Goal: Contribute content: Add original content to the website for others to see

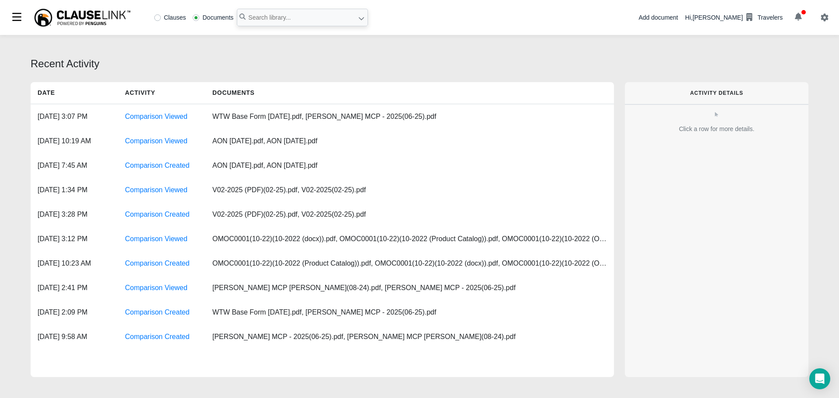
click at [804, 21] on button "button" at bounding box center [798, 17] width 24 height 15
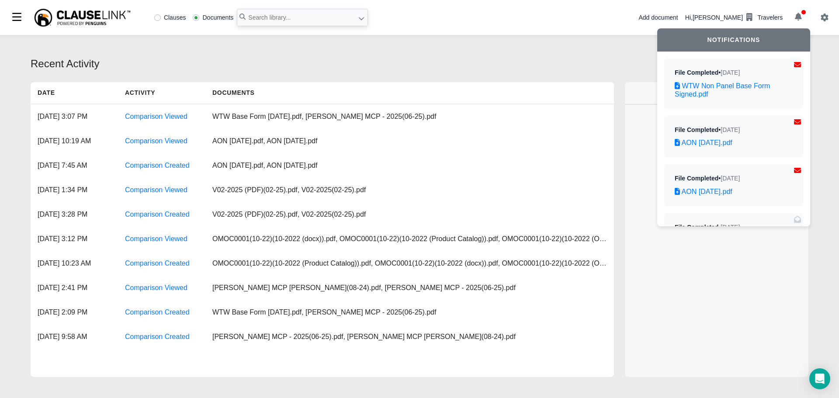
click at [675, 16] on div "Add document" at bounding box center [657, 17] width 39 height 9
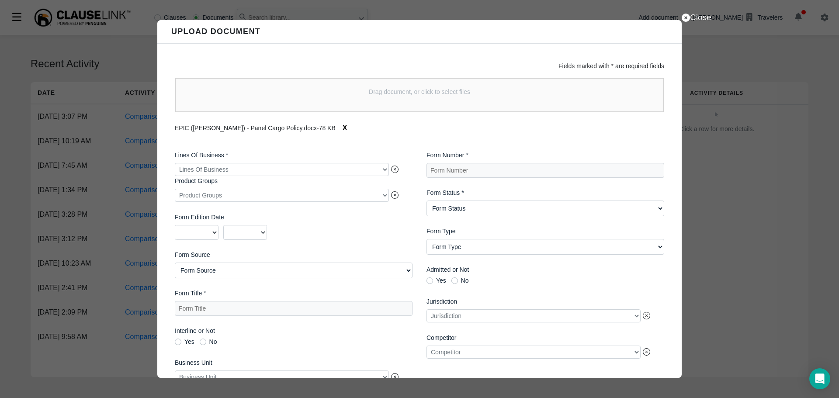
click at [362, 169] on div at bounding box center [282, 169] width 214 height 13
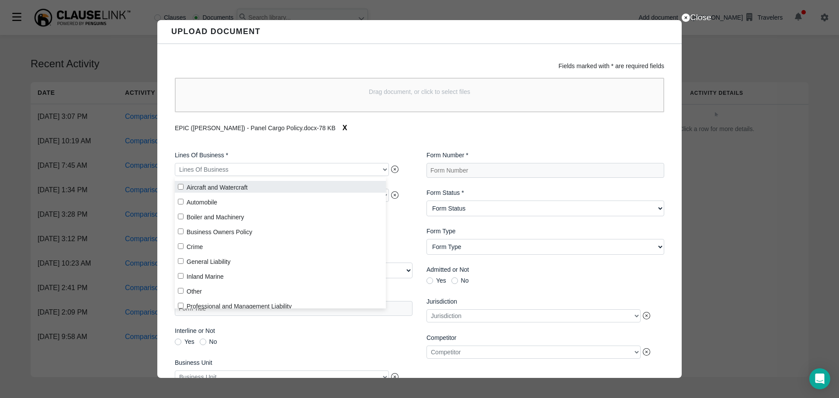
click at [234, 189] on label "Aircraft and Watercraft" at bounding box center [280, 187] width 211 height 12
checkbox input "true"
click at [359, 146] on div "Lines Of Business * Aircraft and Watercraft Product Groups Product Groups Form …" at bounding box center [294, 286] width 252 height 285
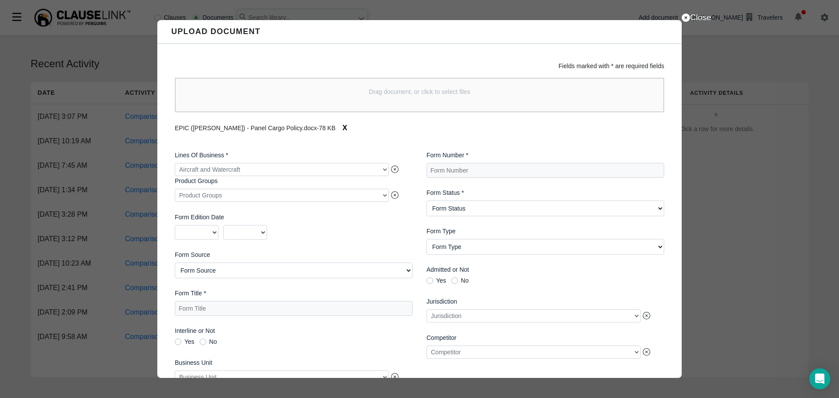
scroll to position [85, 0]
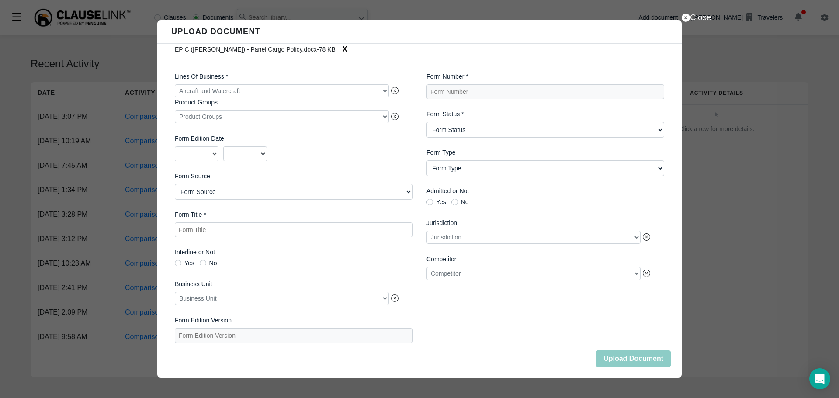
click at [278, 228] on Title "Form Title *" at bounding box center [294, 229] width 238 height 15
type Title "EPIC ([PERSON_NAME]) - Panel Cargo Policy"
click at [382, 295] on div at bounding box center [282, 298] width 214 height 13
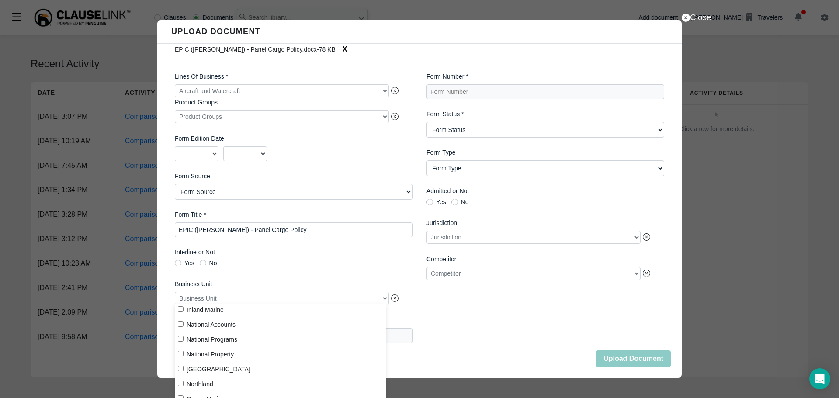
scroll to position [146, 0]
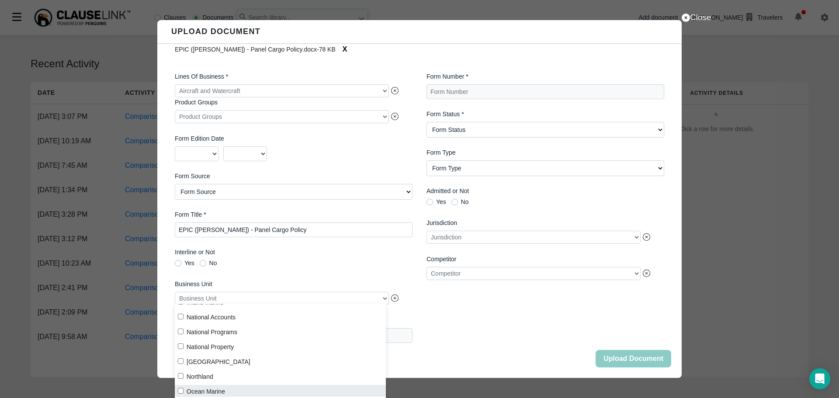
click at [181, 392] on input "Ocean Marine" at bounding box center [181, 391] width 6 height 6
checkbox input "true"
click at [299, 274] on div "Lines Of Business * Aircraft and Watercraft Product Groups Product Groups Form …" at bounding box center [294, 207] width 252 height 285
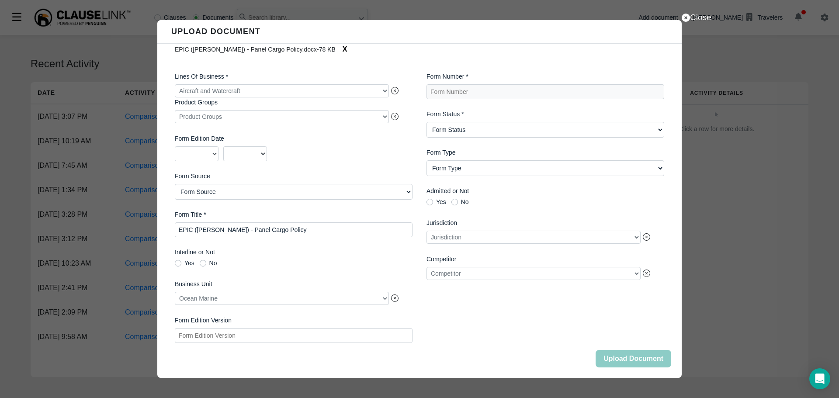
click at [261, 338] on Version "Form Edition Version" at bounding box center [294, 335] width 238 height 15
click at [461, 84] on Number "Form Number *" at bounding box center [546, 91] width 238 height 15
type Number "EPIC Cargo Platform Panel Form"
click at [365, 152] on div "2025 2024 2023 2022 2021 2020 2019 2018 2017 2016 2015 2014 2013 2012 2011 2010…" at bounding box center [294, 153] width 238 height 15
click at [457, 122] on Status "Form Status Active Obsolete" at bounding box center [546, 130] width 238 height 16
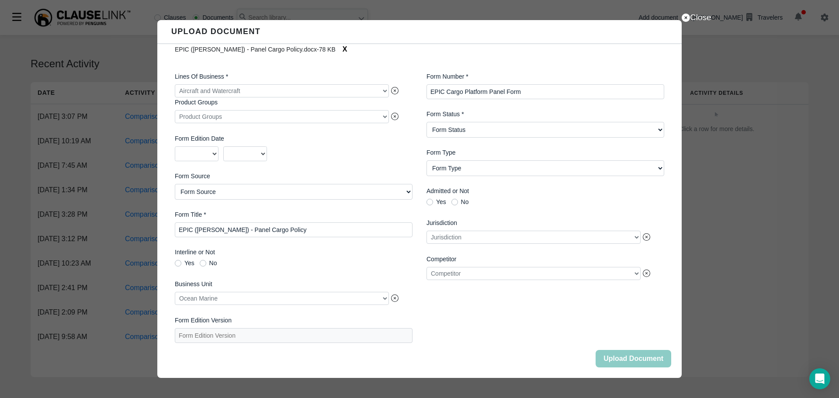
select Status "Active"
click at [427, 122] on Status "Form Status Active Obsolete" at bounding box center [546, 130] width 238 height 16
click at [396, 172] on label "Form Source" at bounding box center [294, 176] width 238 height 9
click at [396, 184] on Source "Form Source AIMU ISO Northland Group Other [GEOGRAPHIC_DATA][PERSON_NAME] - Oth…" at bounding box center [294, 192] width 238 height 16
click at [532, 160] on Type "Form Type Auto ID Card Auto Selection/Rejection Form Cancellation/Non-Renewal C…" at bounding box center [546, 168] width 238 height 16
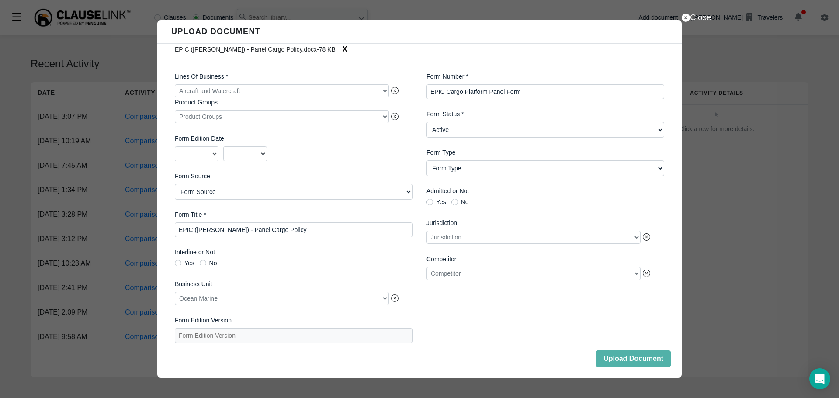
select Type "Coverage Form"
click at [427, 160] on Type "Form Type Auto ID Card Auto Selection/Rejection Form Cancellation/Non-Renewal C…" at bounding box center [546, 168] width 238 height 16
click at [485, 123] on Status "Form Status Active Obsolete" at bounding box center [546, 130] width 238 height 16
click at [480, 320] on div "Form Number * EPIC Cargo Platform Panel Form Form Status * Form Status Active O…" at bounding box center [546, 207] width 252 height 285
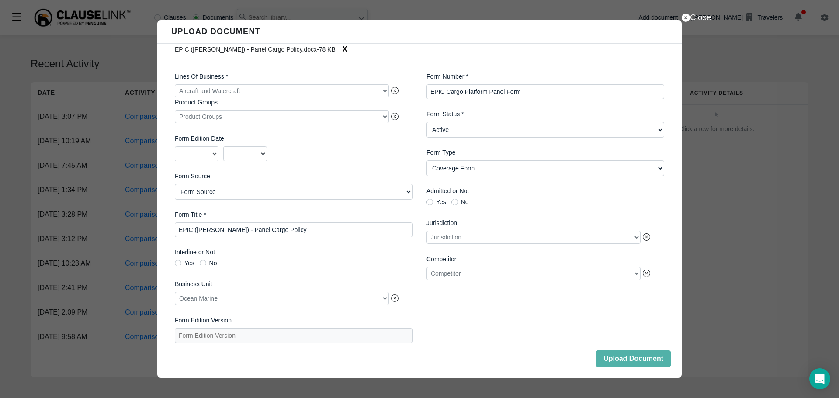
click at [273, 188] on Source "Form Source AIMU ISO Northland Group Other [GEOGRAPHIC_DATA][PERSON_NAME] - Oth…" at bounding box center [294, 192] width 238 height 16
select Source "Other"
click at [175, 184] on Source "Form Source AIMU ISO Northland Group Other [GEOGRAPHIC_DATA][PERSON_NAME] - Oth…" at bounding box center [294, 192] width 238 height 16
click at [562, 84] on Number "EPIC Cargo Platform Panel Form" at bounding box center [546, 91] width 238 height 15
type Number "EPIC Cargo Platform Panel Form"
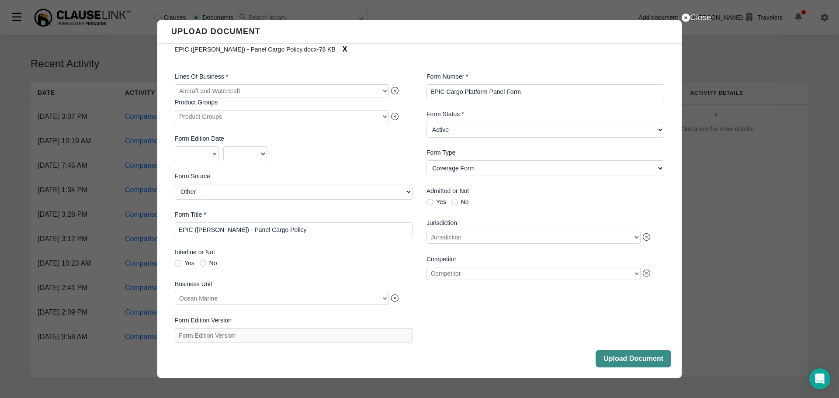
click at [619, 361] on button "Upload Document" at bounding box center [634, 358] width 76 height 17
click at [619, 361] on button "Close" at bounding box center [634, 358] width 76 height 17
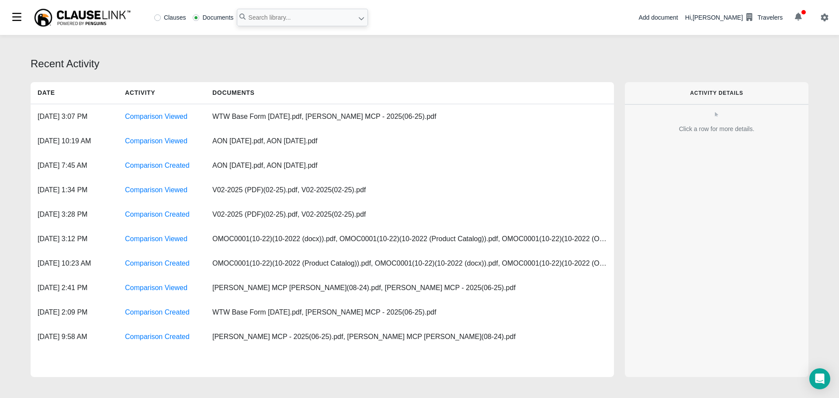
click at [678, 18] on div "Add document" at bounding box center [657, 17] width 39 height 9
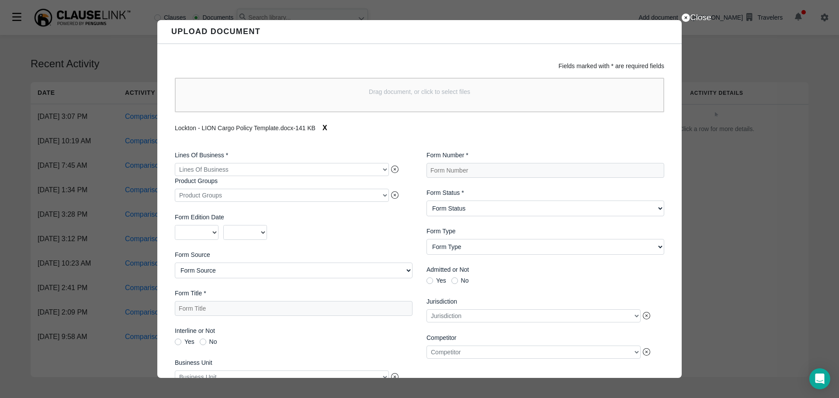
click at [321, 176] on div at bounding box center [282, 169] width 214 height 13
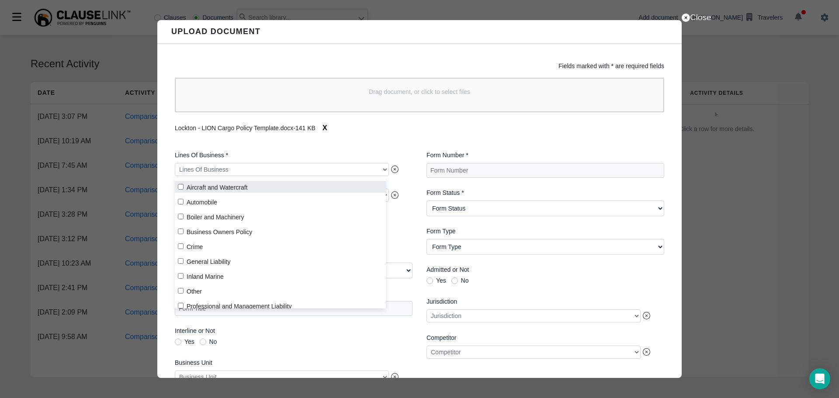
click at [237, 187] on label "Aircraft and Watercraft" at bounding box center [280, 187] width 211 height 12
checkbox input "true"
click at [297, 154] on label "Lines Of Business *" at bounding box center [294, 155] width 238 height 9
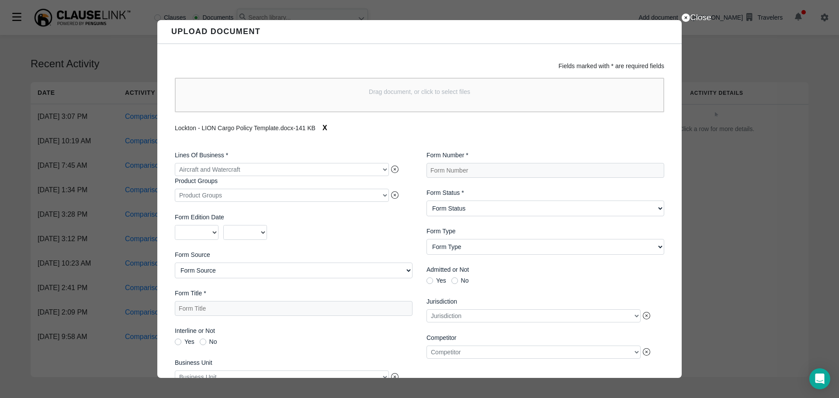
click at [228, 270] on Source "Form Source AIMU ISO Northland Group Other [GEOGRAPHIC_DATA][PERSON_NAME] - Oth…" at bounding box center [294, 271] width 238 height 16
select Source "Other"
click at [175, 264] on Source "Form Source AIMU ISO Northland Group Other [GEOGRAPHIC_DATA][PERSON_NAME] - Oth…" at bounding box center [294, 271] width 238 height 16
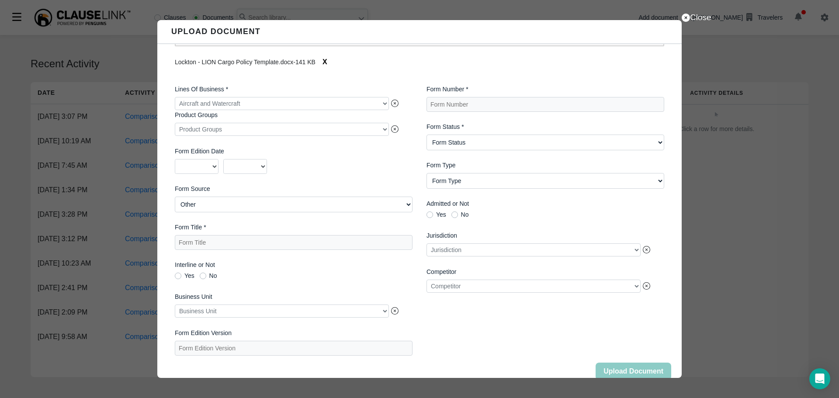
scroll to position [85, 0]
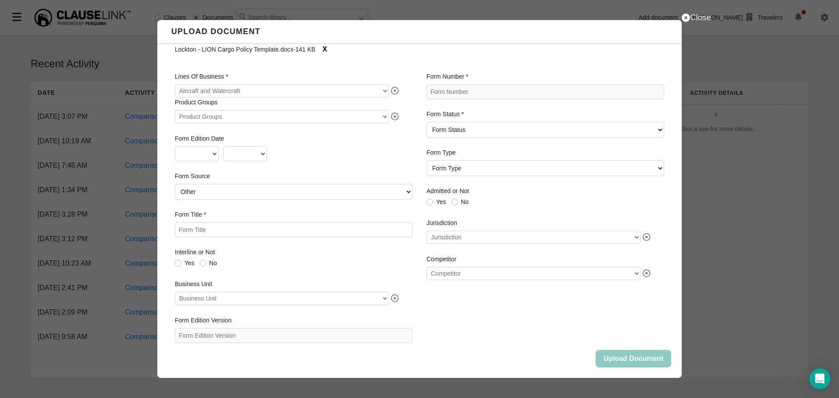
click at [244, 223] on Title "Form Title *" at bounding box center [294, 229] width 238 height 15
type Title "Lockton - LION Cargo Policy"
click at [227, 299] on div at bounding box center [282, 298] width 214 height 13
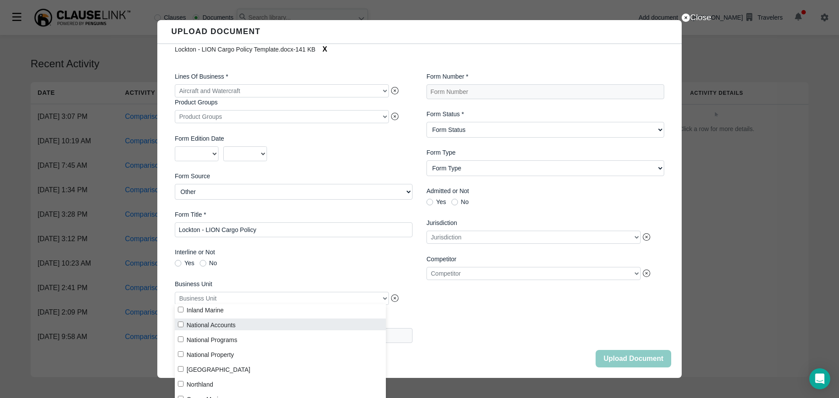
scroll to position [146, 0]
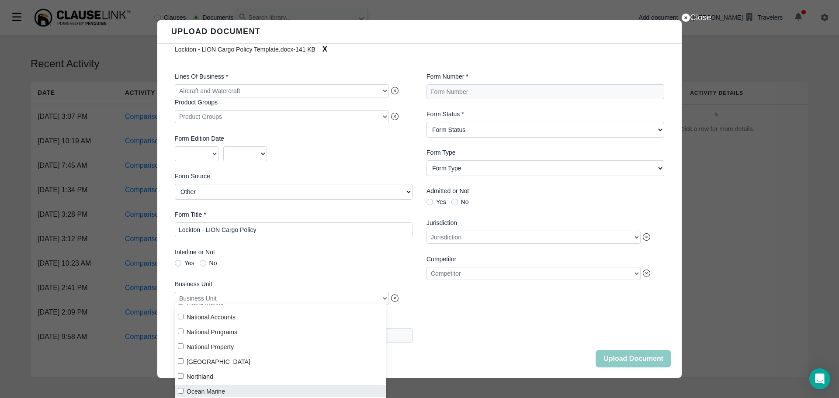
click at [207, 391] on label "Ocean Marine" at bounding box center [280, 391] width 211 height 12
checkbox input "true"
click at [307, 267] on div "Lines Of Business * Aircraft and Watercraft Product Groups Product Groups Form …" at bounding box center [294, 207] width 252 height 285
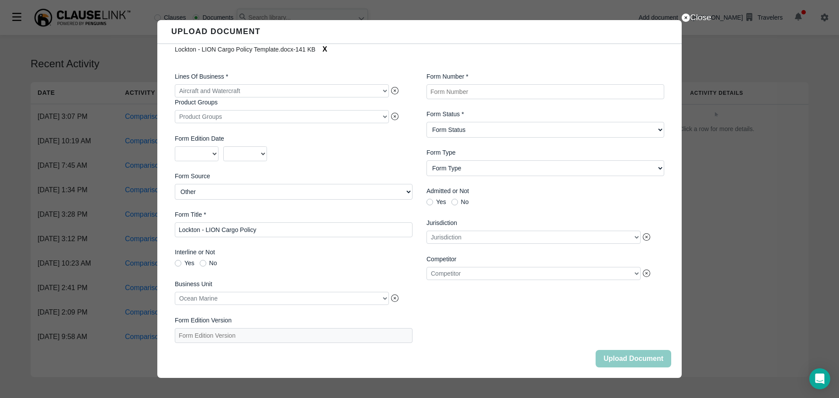
click at [489, 91] on Number "Form Number *" at bounding box center [546, 91] width 238 height 15
type Number "Lockton - LION"
click at [476, 125] on Status "Form Status Active Obsolete" at bounding box center [546, 130] width 238 height 16
select Status "Active"
click at [427, 122] on Status "Form Status Active Obsolete" at bounding box center [546, 130] width 238 height 16
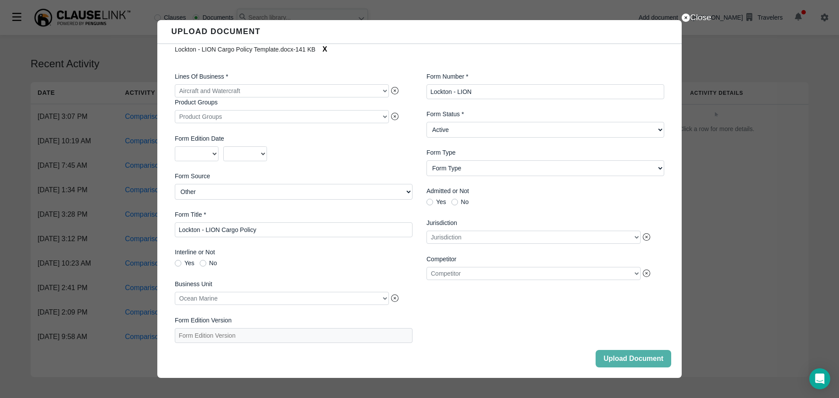
click at [469, 169] on Type "Form Type Auto ID Card Auto Selection/Rejection Form Cancellation/Non-Renewal C…" at bounding box center [546, 168] width 238 height 16
select Type "Coverage Form"
click at [427, 160] on Type "Form Type Auto ID Card Auto Selection/Rejection Form Cancellation/Non-Renewal C…" at bounding box center [546, 168] width 238 height 16
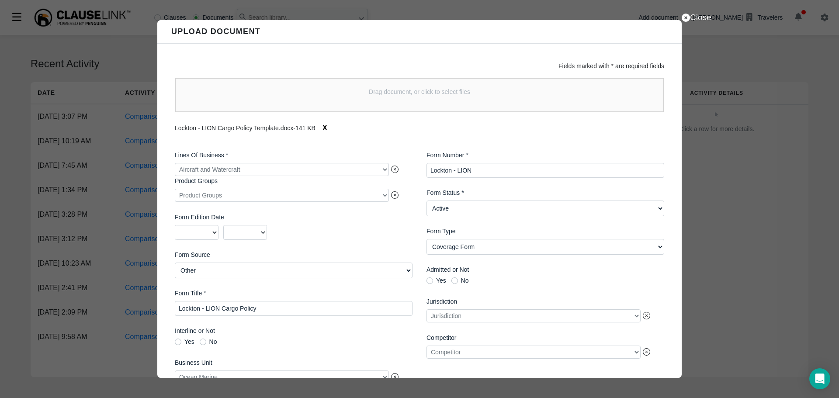
scroll to position [85, 0]
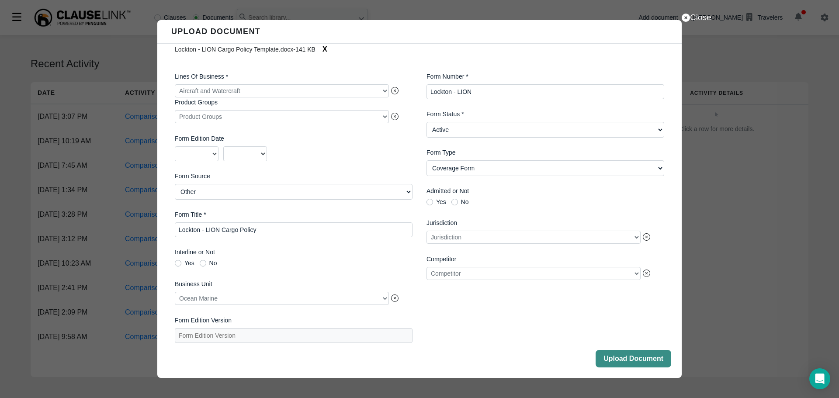
click at [634, 363] on button "Upload Document" at bounding box center [634, 358] width 76 height 17
click at [634, 362] on button "Close" at bounding box center [634, 358] width 76 height 17
